Goal: Register for event/course

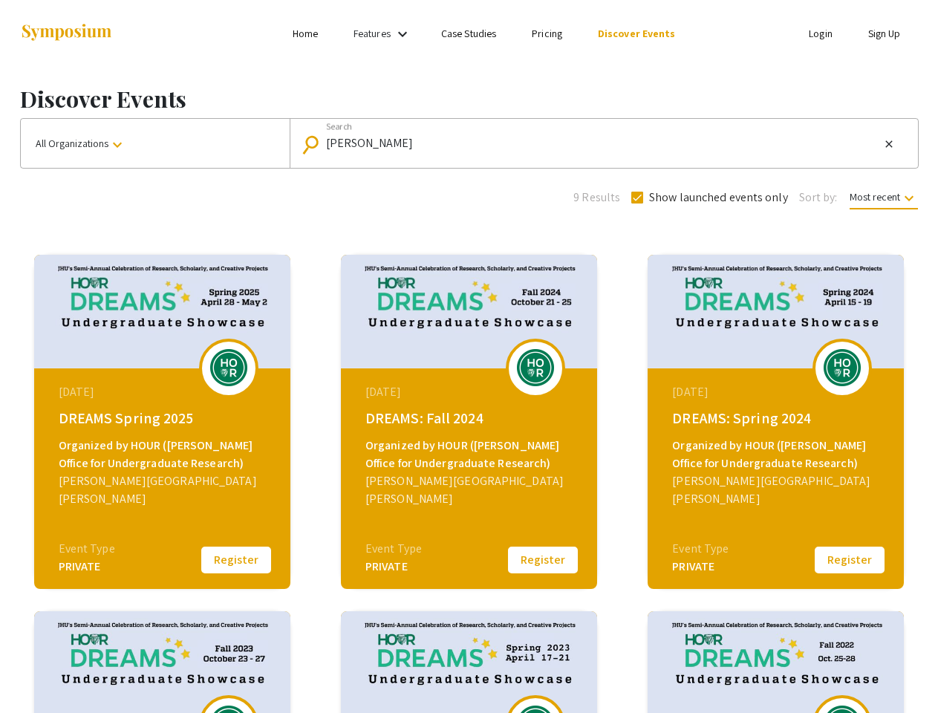
click at [384, 33] on link "Features" at bounding box center [371, 33] width 37 height 13
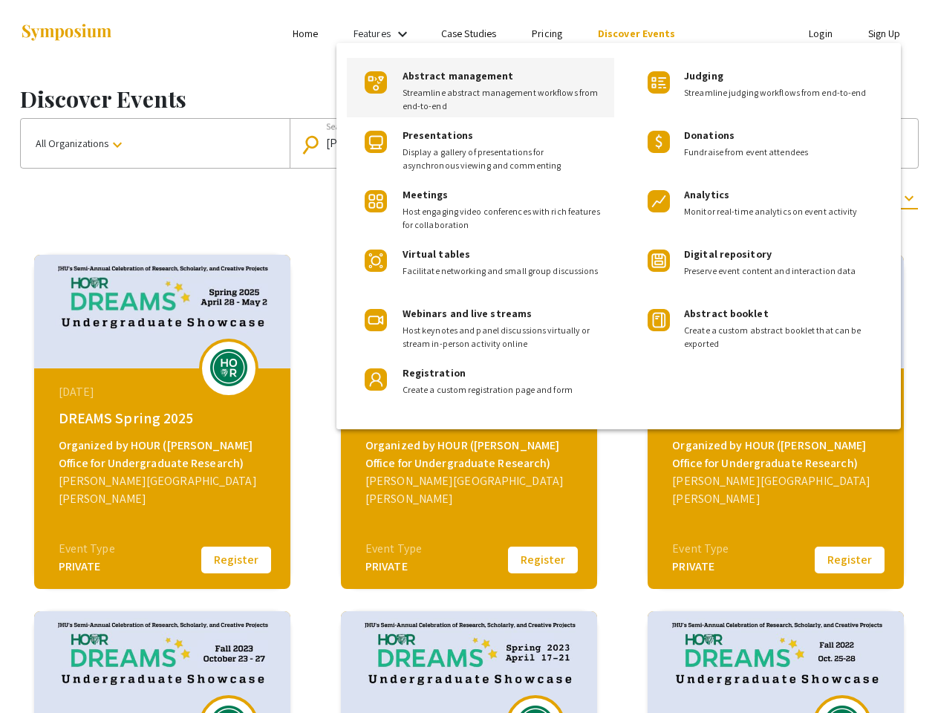
click at [155, 143] on div at bounding box center [469, 356] width 938 height 713
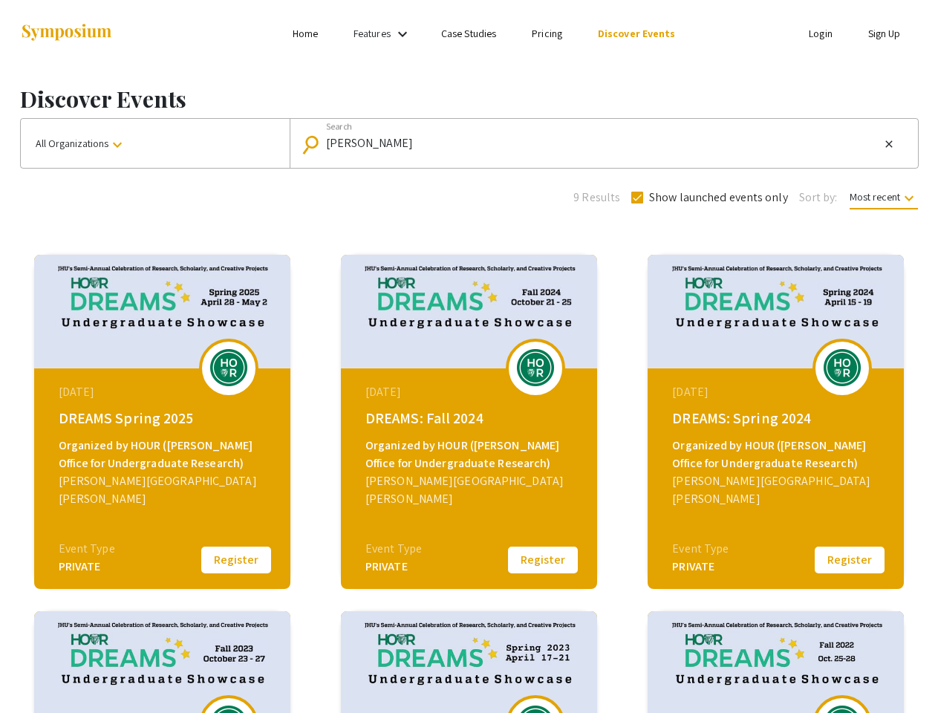
click at [600, 143] on input "[PERSON_NAME]" at bounding box center [603, 143] width 554 height 13
click at [889, 144] on mat-icon "close" at bounding box center [889, 143] width 12 height 13
click at [708, 197] on span "Show launched events only" at bounding box center [718, 198] width 139 height 18
click at [637, 203] on input "Show launched events only" at bounding box center [636, 203] width 1 height 1
checkbox input "false"
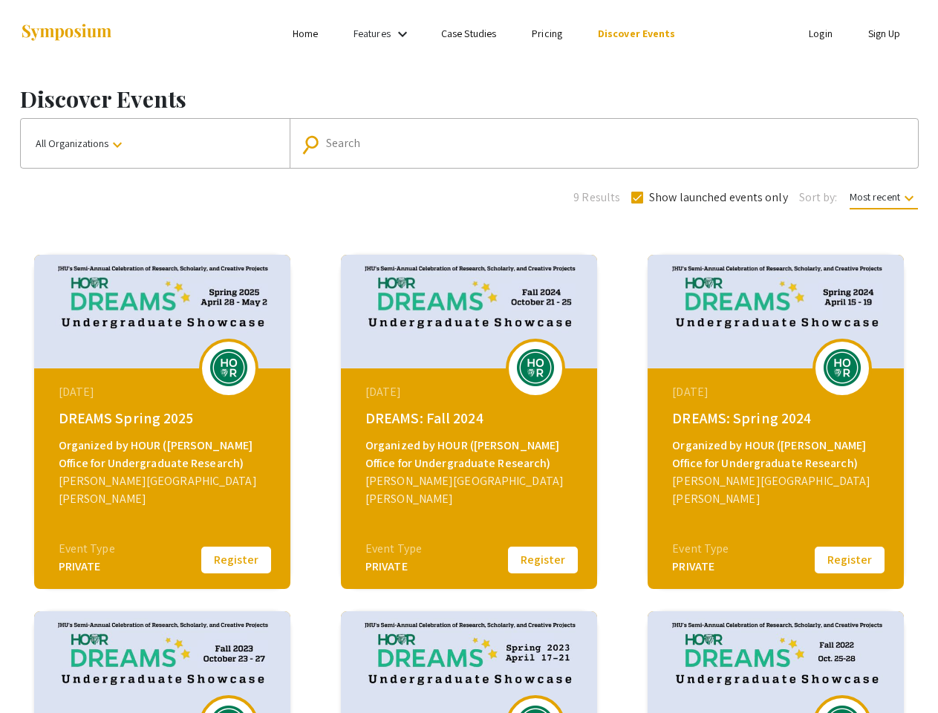
click at [882, 197] on span "Most recent keyboard_arrow_down" at bounding box center [883, 199] width 68 height 19
click at [236, 560] on div at bounding box center [469, 356] width 938 height 713
click at [543, 560] on button "Register" at bounding box center [543, 559] width 74 height 31
click at [849, 560] on button "Register" at bounding box center [849, 559] width 74 height 31
